Goal: Task Accomplishment & Management: Use online tool/utility

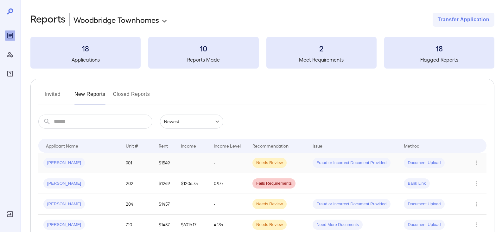
click at [429, 163] on span "Document Upload" at bounding box center [424, 163] width 41 height 6
click at [478, 165] on icon "Row Actions" at bounding box center [477, 163] width 7 height 8
click at [54, 160] on div at bounding box center [251, 116] width 502 height 232
click at [50, 165] on span "Joe R..." at bounding box center [64, 163] width 42 height 6
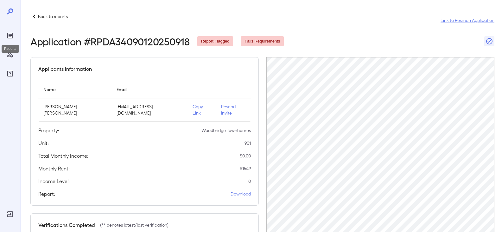
click at [13, 33] on icon "Reports" at bounding box center [10, 36] width 8 height 8
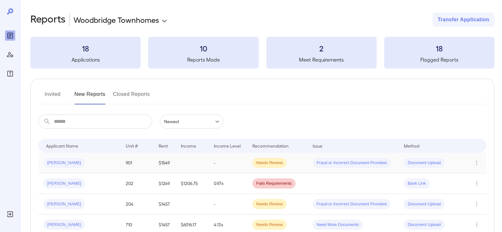
click at [54, 162] on span "Joe R..." at bounding box center [64, 163] width 42 height 6
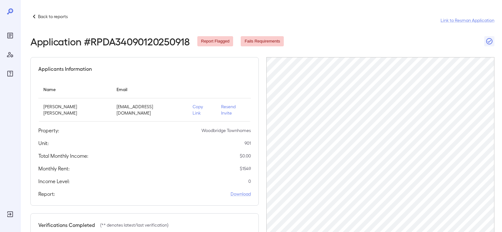
click at [32, 16] on icon at bounding box center [34, 17] width 8 height 8
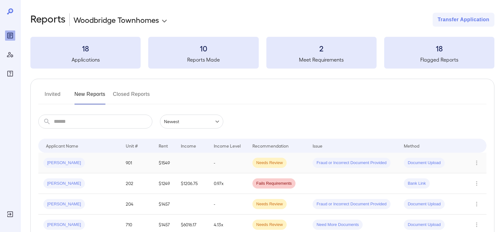
click at [57, 160] on span "Joe R..." at bounding box center [64, 163] width 42 height 6
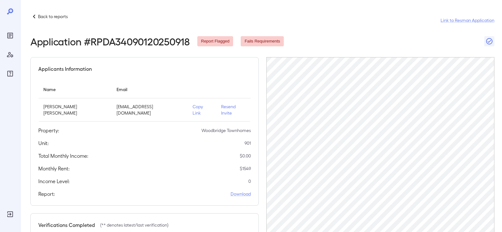
click at [35, 20] on icon at bounding box center [34, 17] width 8 height 8
click at [193, 107] on p "Copy Link" at bounding box center [202, 109] width 18 height 13
